Goal: Task Accomplishment & Management: Use online tool/utility

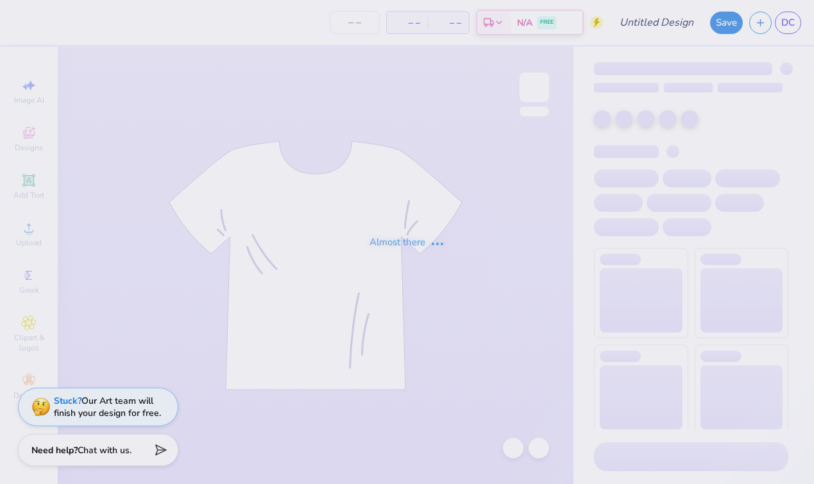
type input "[PERSON_NAME] : [GEOGRAPHIC_DATA]"
type input "24"
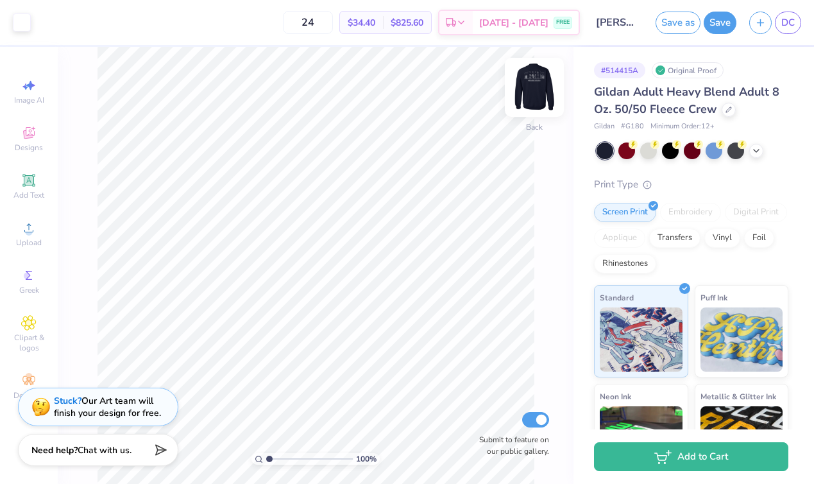
click at [516, 94] on img at bounding box center [534, 87] width 51 height 51
click at [519, 93] on img at bounding box center [534, 87] width 51 height 51
type input "8.42"
type input "1.49"
type input "3.00"
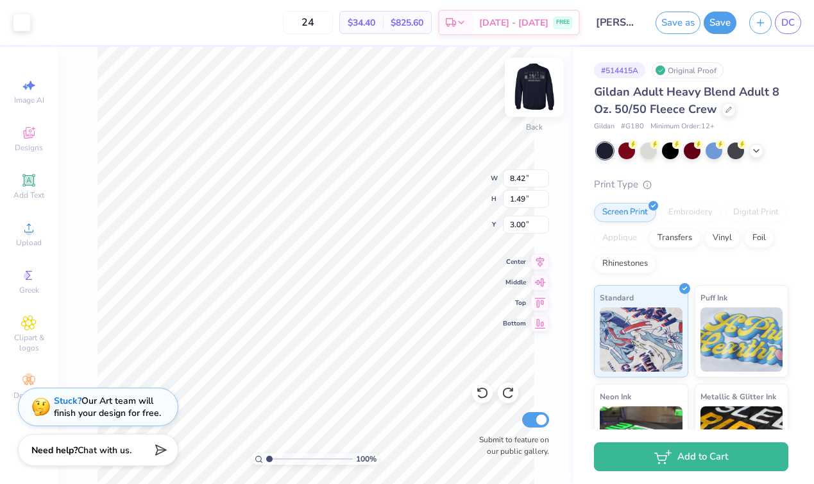
type input "10.00"
type input "1.77"
type input "3.00"
type input "4.19"
type input "4.20"
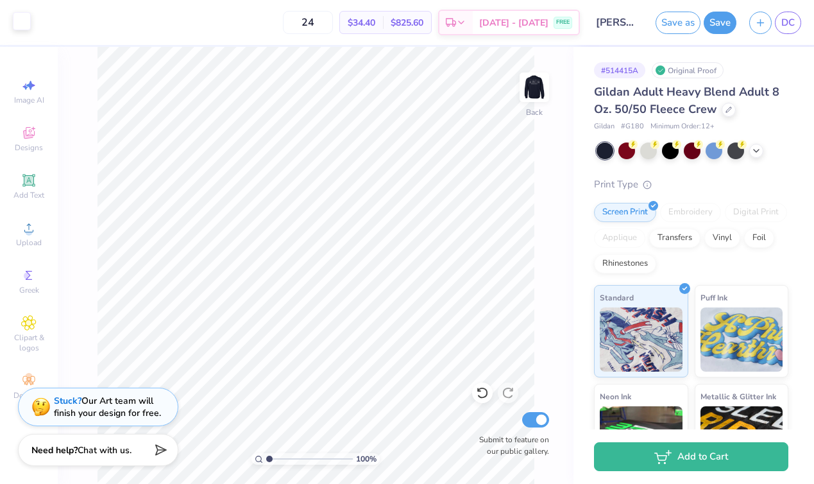
click at [20, 27] on div at bounding box center [22, 21] width 18 height 18
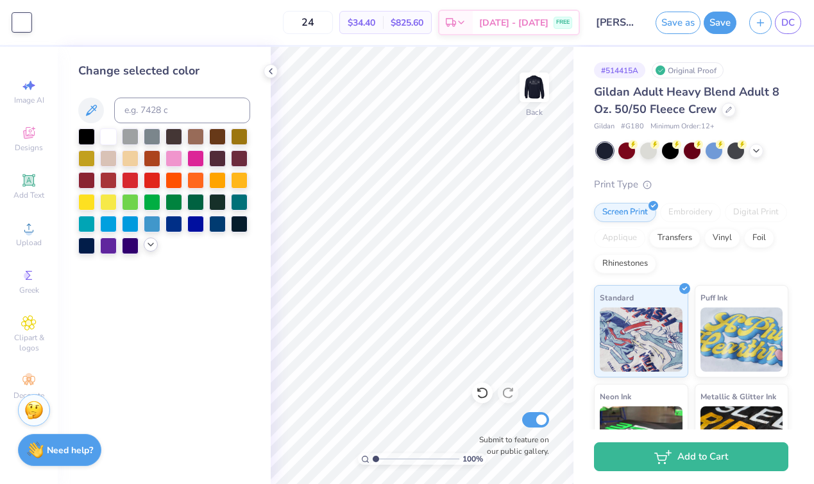
click at [155, 248] on icon at bounding box center [151, 244] width 10 height 10
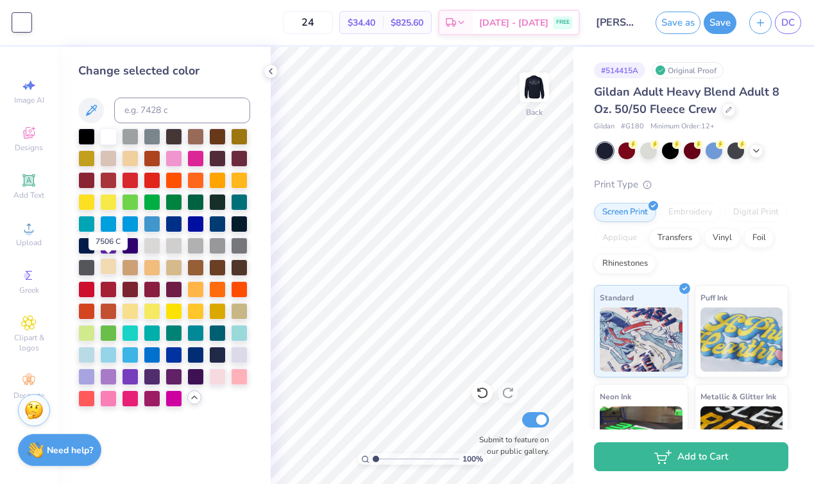
click at [108, 269] on div at bounding box center [108, 266] width 17 height 17
click at [131, 161] on div at bounding box center [130, 157] width 17 height 17
click at [107, 266] on div at bounding box center [108, 266] width 17 height 17
click at [127, 310] on div at bounding box center [130, 309] width 17 height 17
click at [89, 356] on div at bounding box center [86, 353] width 17 height 17
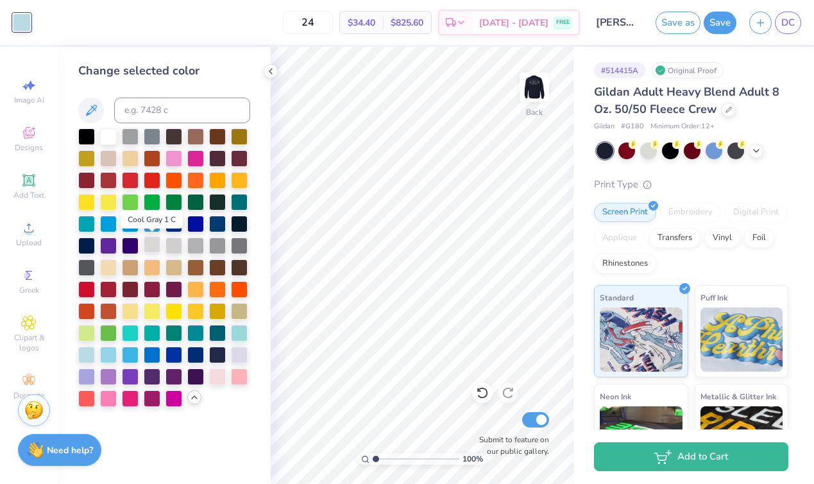
click at [148, 236] on div at bounding box center [152, 244] width 17 height 17
click at [103, 270] on div at bounding box center [108, 266] width 17 height 17
click at [192, 309] on div at bounding box center [195, 309] width 17 height 17
click at [128, 311] on div at bounding box center [130, 309] width 17 height 17
click at [107, 267] on div at bounding box center [108, 266] width 17 height 17
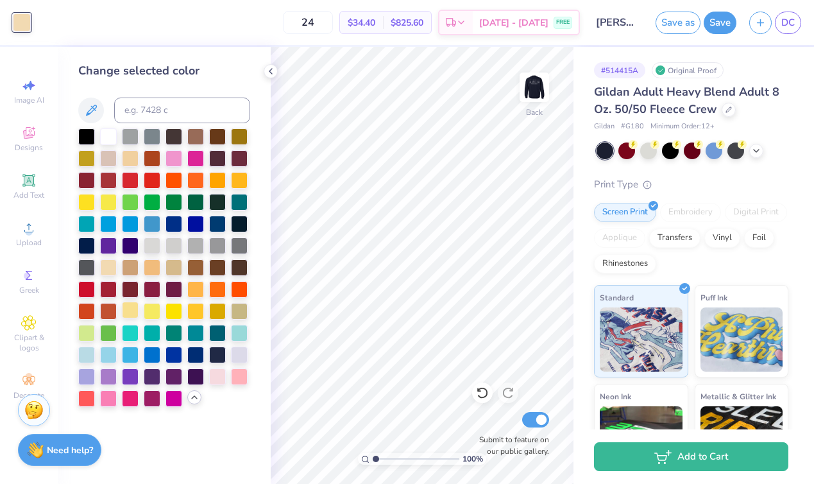
click at [130, 313] on div at bounding box center [130, 309] width 17 height 17
click at [108, 267] on div at bounding box center [108, 266] width 17 height 17
click at [536, 87] on img at bounding box center [534, 87] width 51 height 51
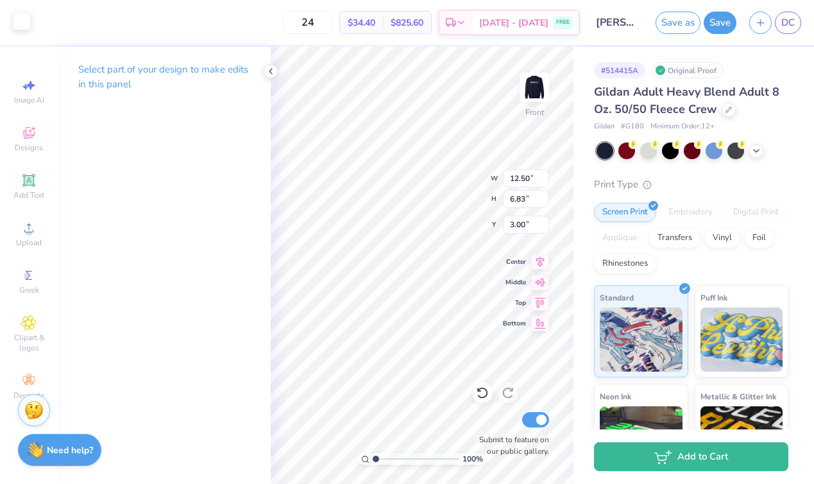
click at [23, 18] on div at bounding box center [22, 21] width 18 height 18
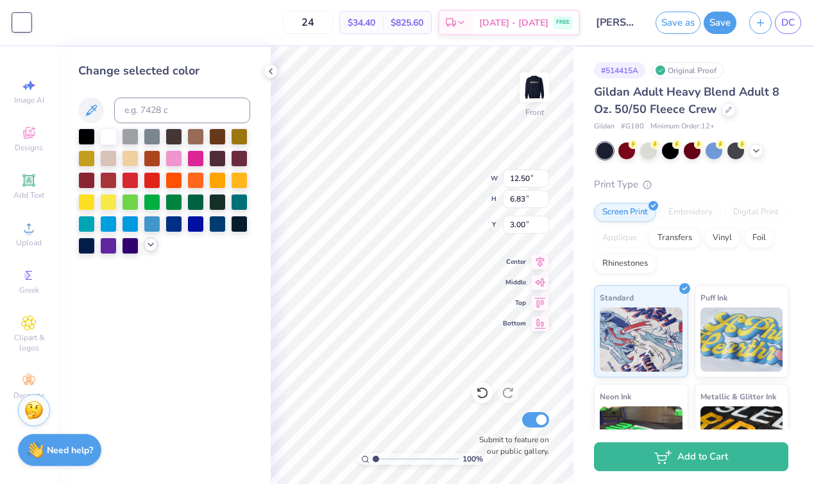
click at [153, 246] on icon at bounding box center [151, 244] width 10 height 10
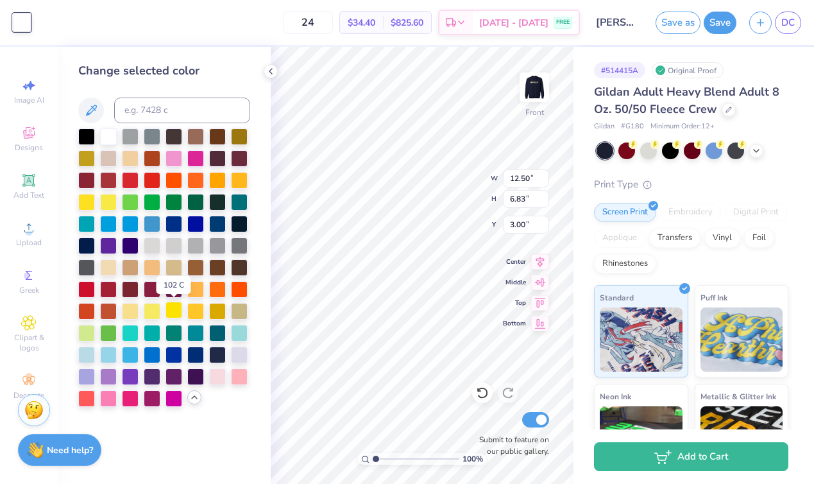
click at [178, 312] on div at bounding box center [173, 309] width 17 height 17
click at [131, 312] on div at bounding box center [130, 309] width 17 height 17
click at [110, 264] on div at bounding box center [108, 266] width 17 height 17
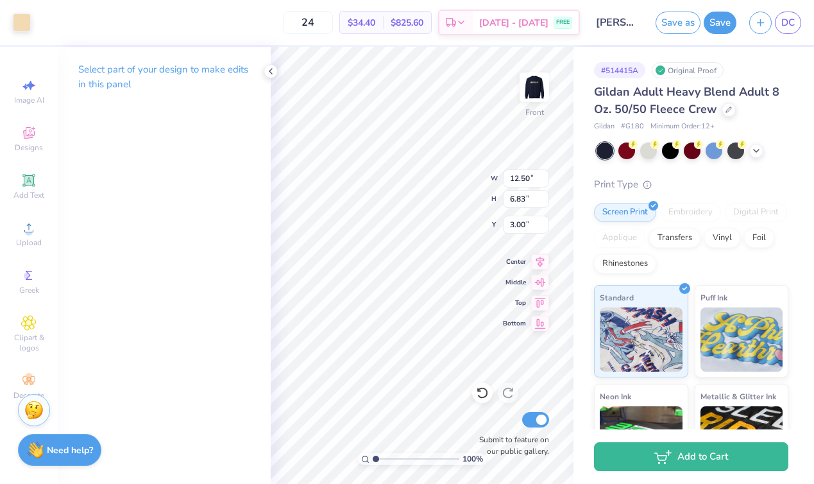
type input "5.97"
type input "6.42"
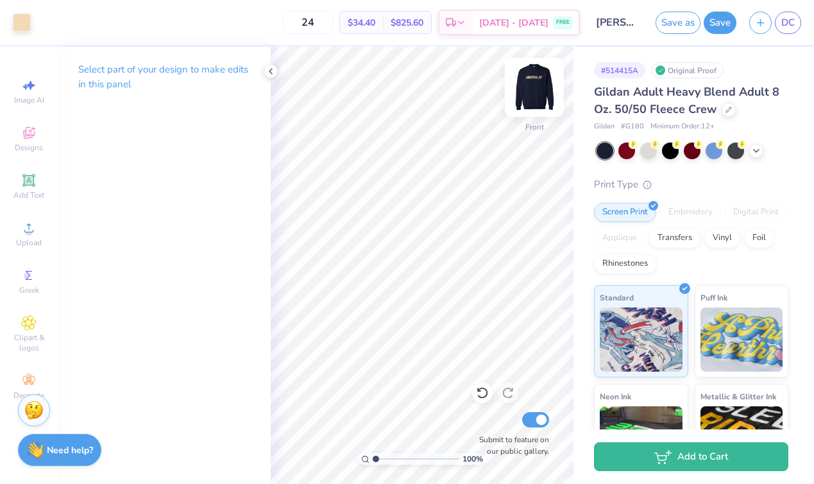
click at [530, 83] on img at bounding box center [534, 87] width 51 height 51
click at [530, 83] on img at bounding box center [534, 87] width 26 height 26
click at [535, 90] on img at bounding box center [534, 87] width 51 height 51
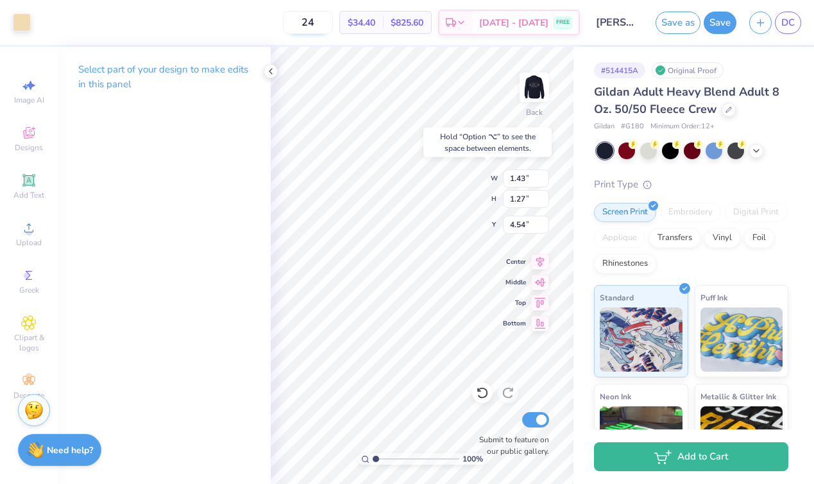
type input "4.20"
type input "4.54"
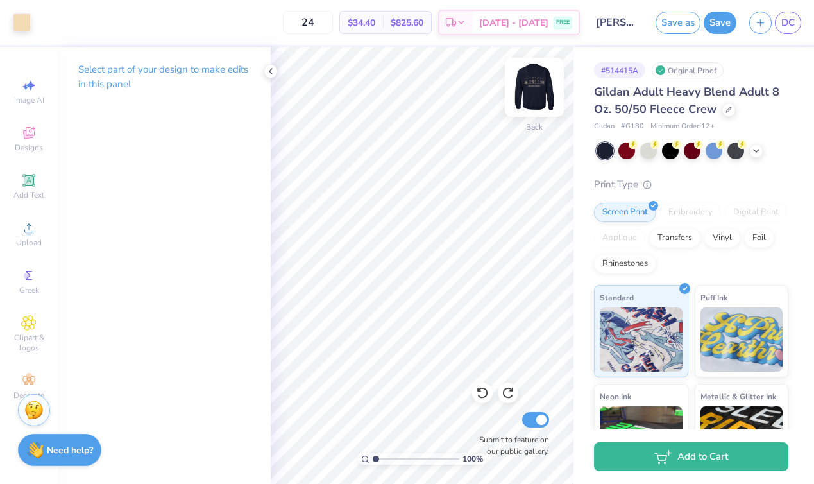
click at [541, 80] on img at bounding box center [534, 87] width 51 height 51
type input "12.90"
click at [534, 87] on img at bounding box center [534, 87] width 51 height 51
click at [534, 87] on img at bounding box center [534, 87] width 26 height 26
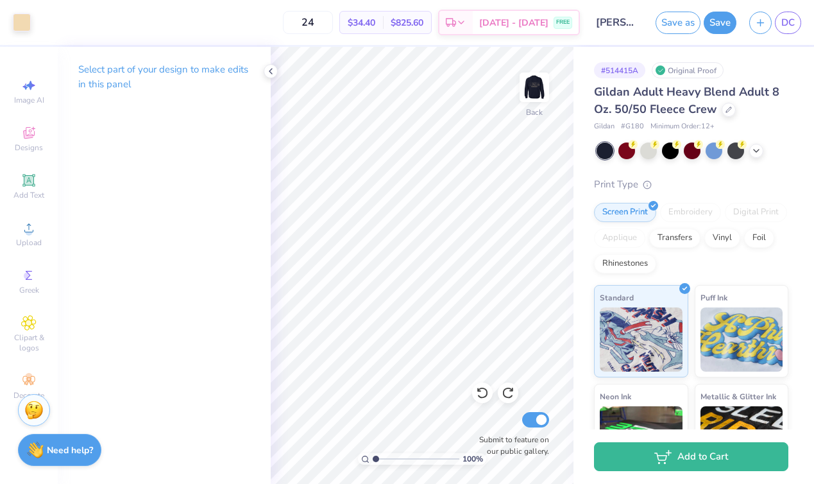
click at [534, 87] on img at bounding box center [534, 87] width 26 height 26
click at [534, 78] on img at bounding box center [534, 87] width 51 height 51
click at [541, 90] on img at bounding box center [534, 87] width 51 height 51
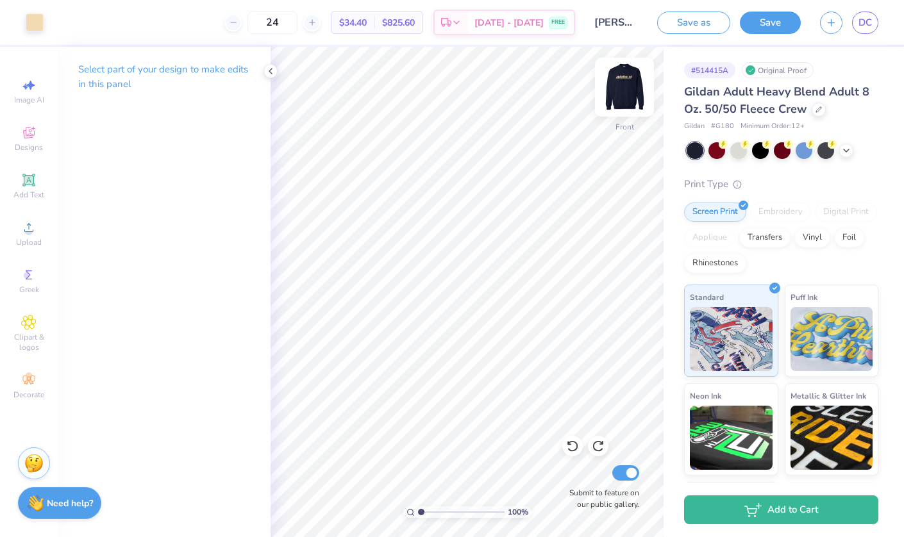
click at [616, 91] on img at bounding box center [624, 87] width 51 height 51
click at [625, 77] on img at bounding box center [624, 87] width 51 height 51
type input "5.88"
click at [768, 26] on button "Save" at bounding box center [770, 21] width 61 height 22
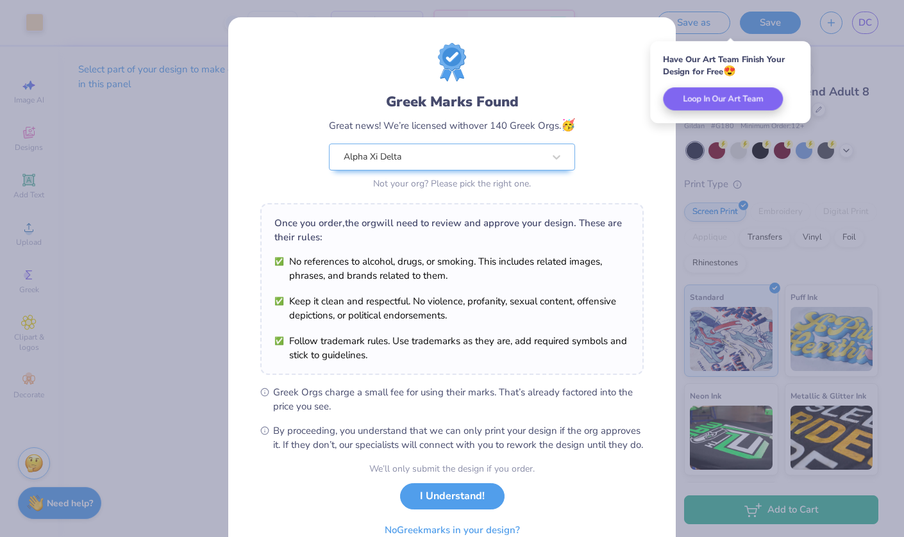
scroll to position [60, 0]
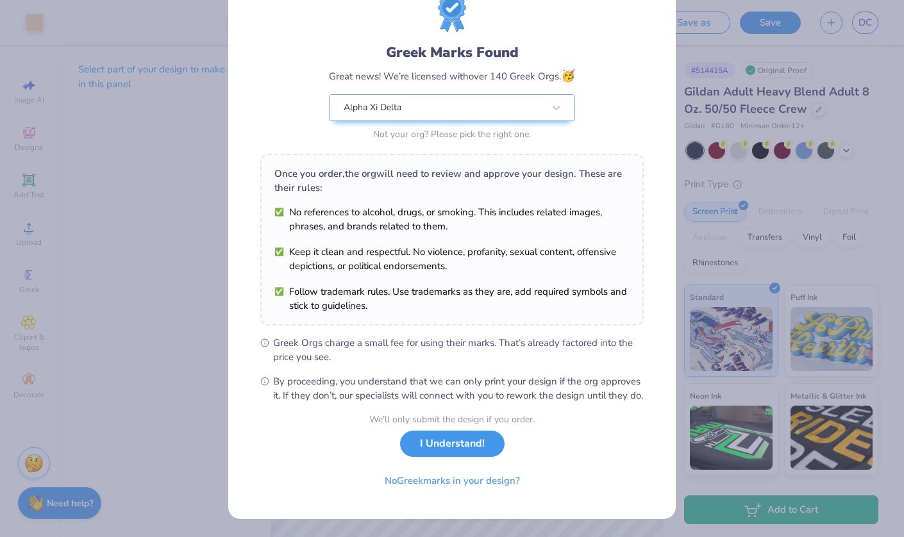
click at [453, 452] on button "I Understand!" at bounding box center [452, 444] width 105 height 26
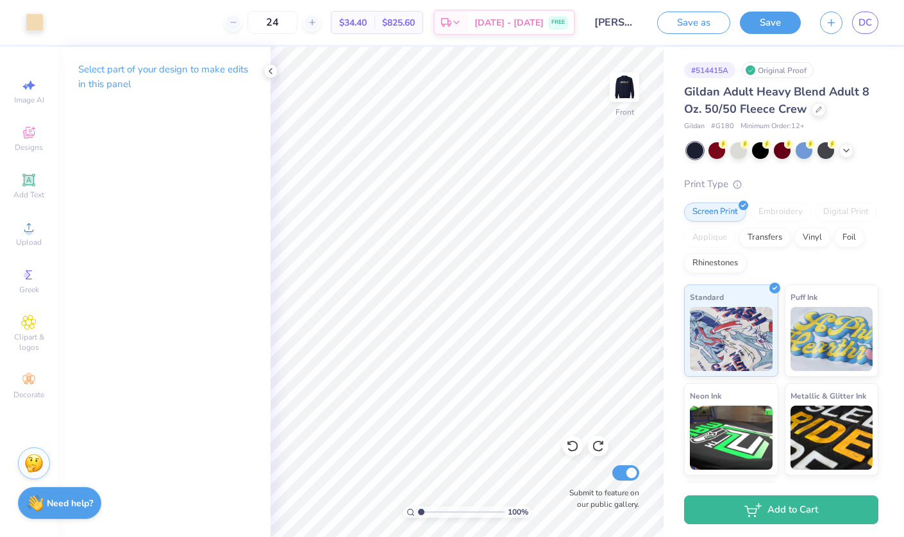
scroll to position [91, 0]
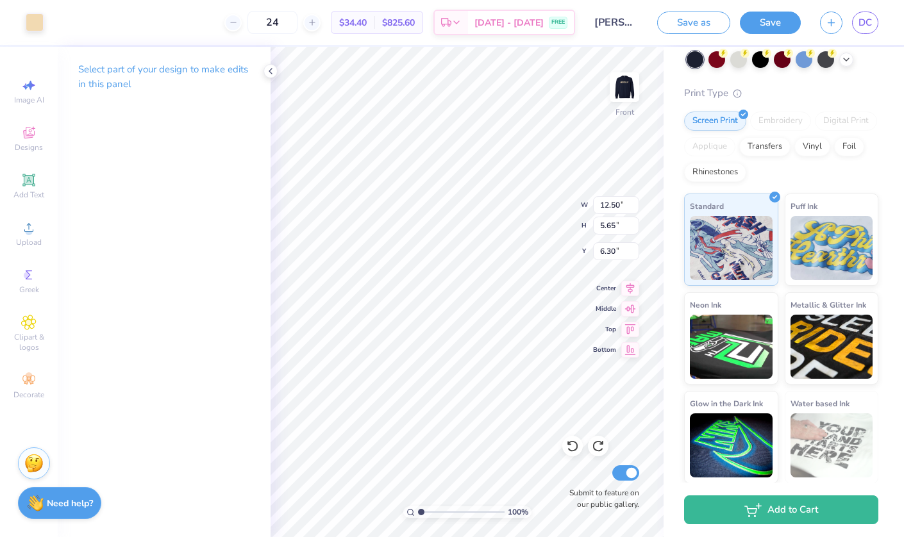
type input "6.42"
